Goal: Transaction & Acquisition: Purchase product/service

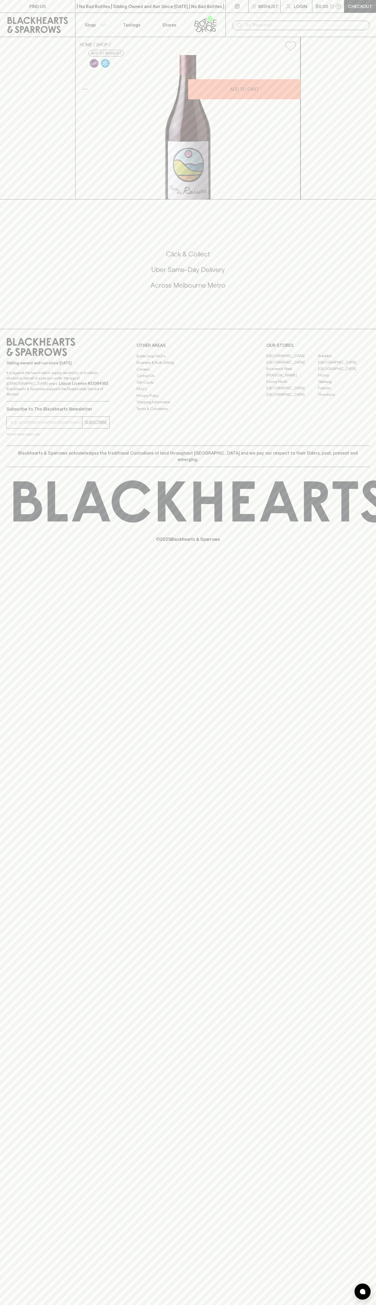
click at [194, 22] on icon at bounding box center [205, 24] width 31 height 18
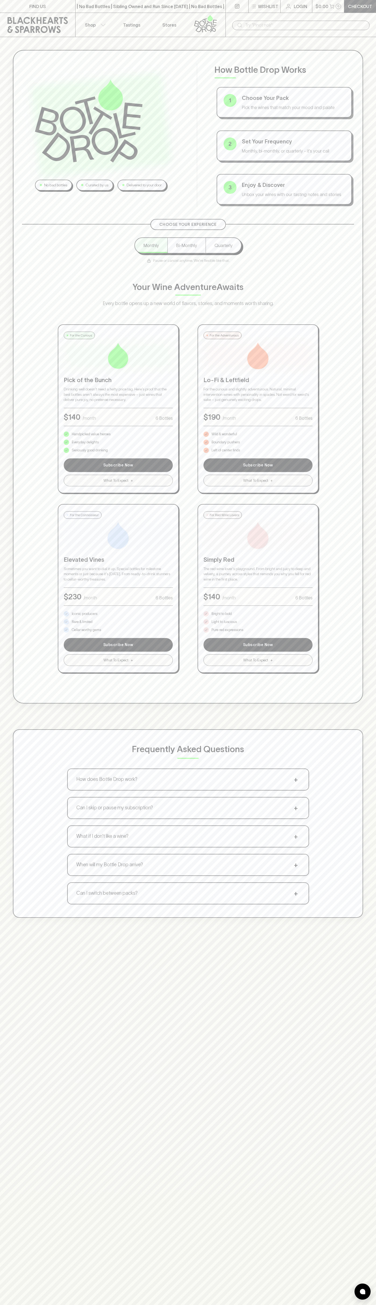
click at [78, 1305] on html "FIND US | No Bad Bottles | Sibling Owned and Run Since 2006 | No Bad Bottles | …" at bounding box center [188, 843] width 376 height 1687
click at [17, 1281] on div "No bad bottles Curated by us Delivered to your door How Bottle Drop Works 1 Cho…" at bounding box center [188, 689] width 376 height 1305
